Goal: Information Seeking & Learning: Learn about a topic

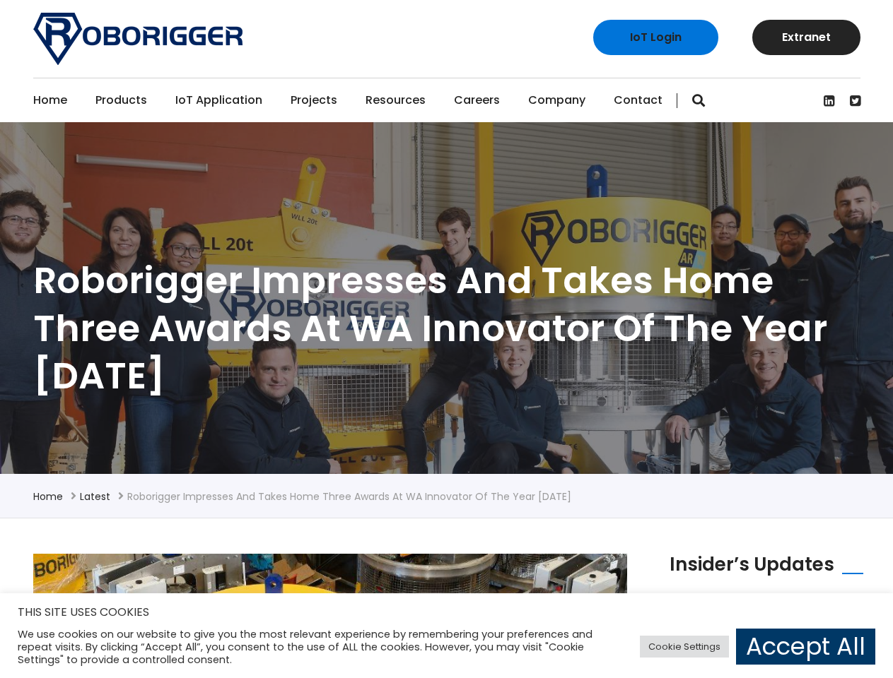
click at [805, 647] on link "Accept All" at bounding box center [805, 647] width 139 height 36
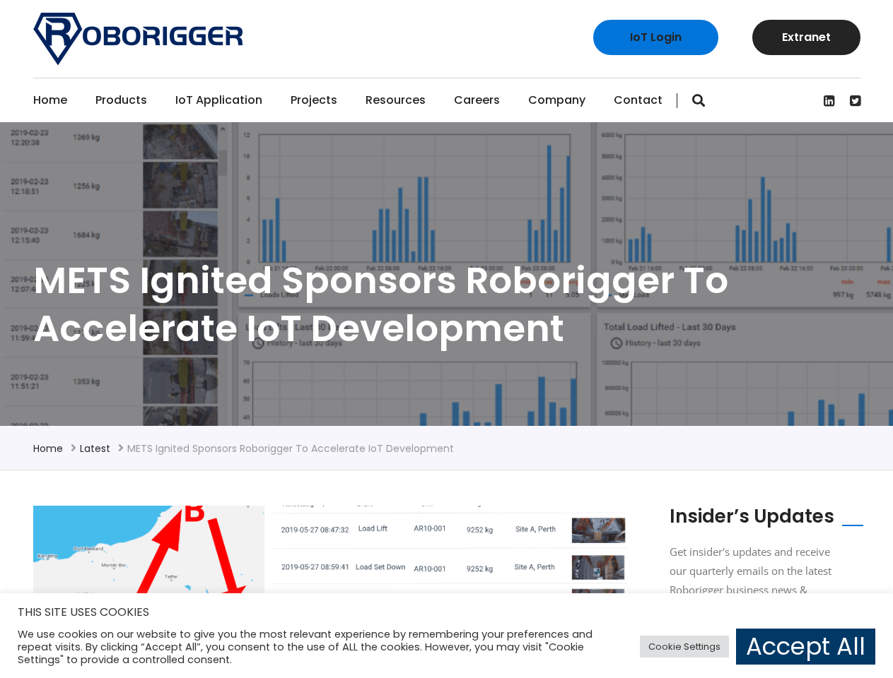
click at [805, 647] on link "Accept All" at bounding box center [805, 647] width 139 height 36
